Goal: Task Accomplishment & Management: Manage account settings

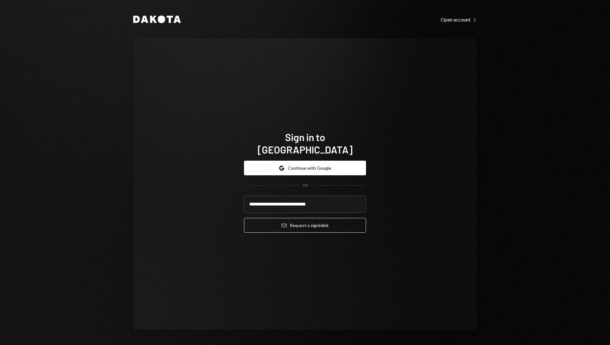
type input "**********"
click at [244, 218] on button "Email Request a sign in link" at bounding box center [305, 225] width 122 height 15
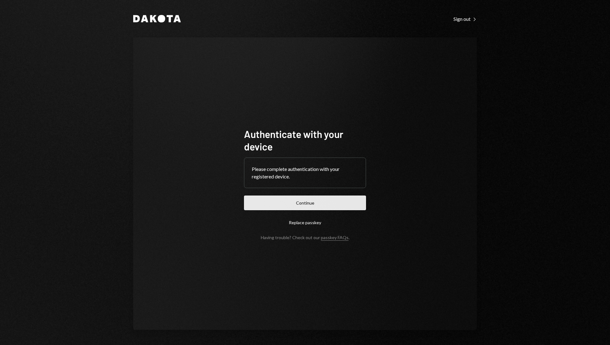
click at [303, 201] on button "Continue" at bounding box center [305, 202] width 122 height 15
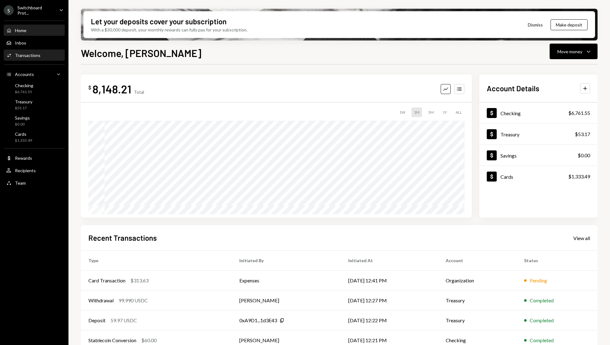
click at [24, 53] on div "Transactions" at bounding box center [28, 55] width 26 height 5
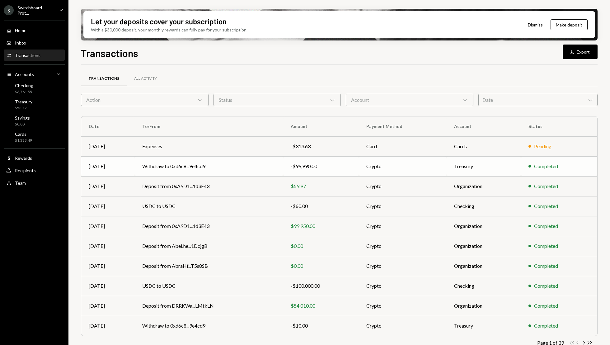
click at [339, 164] on div "-$99,990.00" at bounding box center [321, 165] width 61 height 7
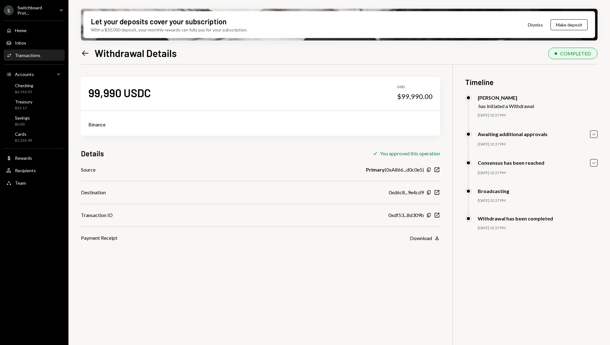
click at [85, 54] on icon "Left Arrow" at bounding box center [85, 53] width 9 height 9
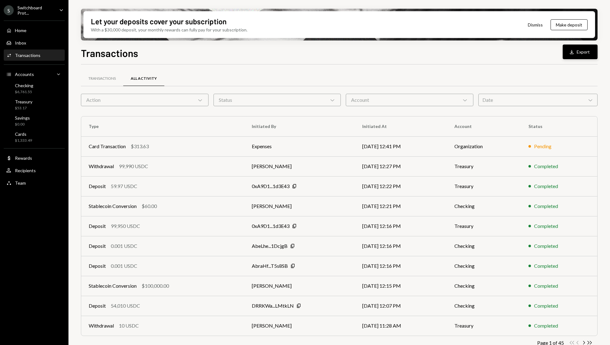
click at [575, 56] on button "Download Export" at bounding box center [580, 52] width 35 height 15
